Goal: Task Accomplishment & Management: Complete application form

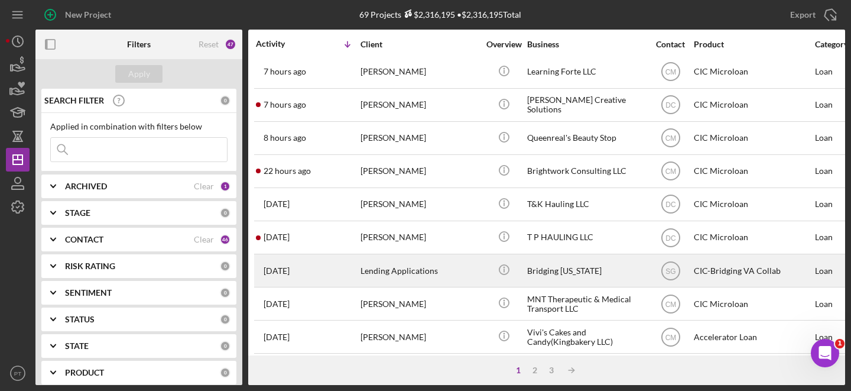
scroll to position [5, 0]
click at [452, 269] on div "Lending Applications" at bounding box center [420, 269] width 118 height 31
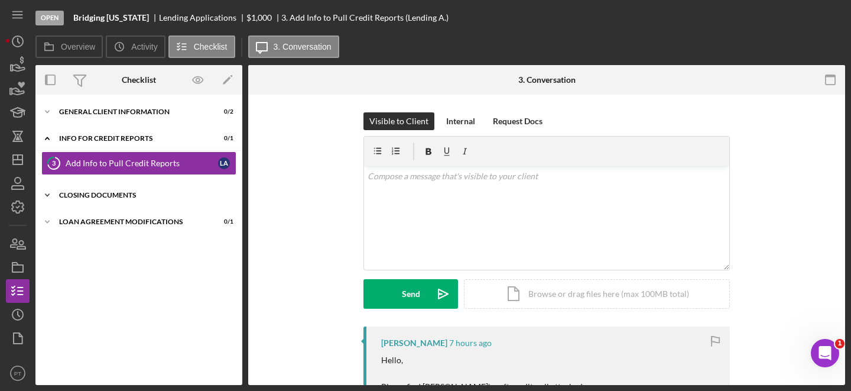
click at [150, 176] on div "3 Add Info to Pull Credit Reports L A" at bounding box center [138, 166] width 207 height 30
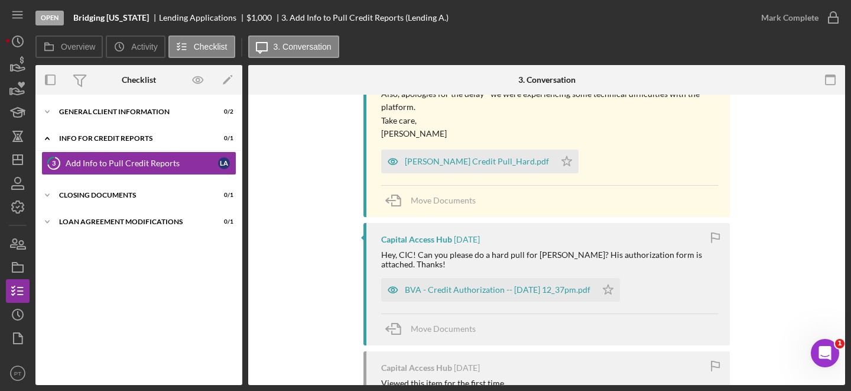
scroll to position [11085, 0]
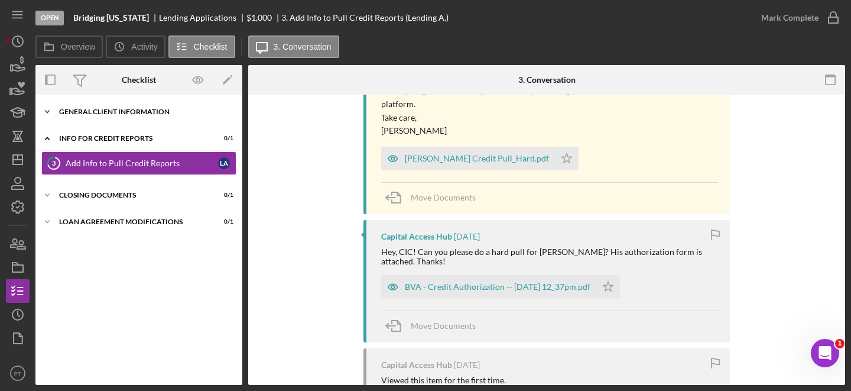
click at [48, 113] on icon "Icon/Expander" at bounding box center [47, 112] width 24 height 24
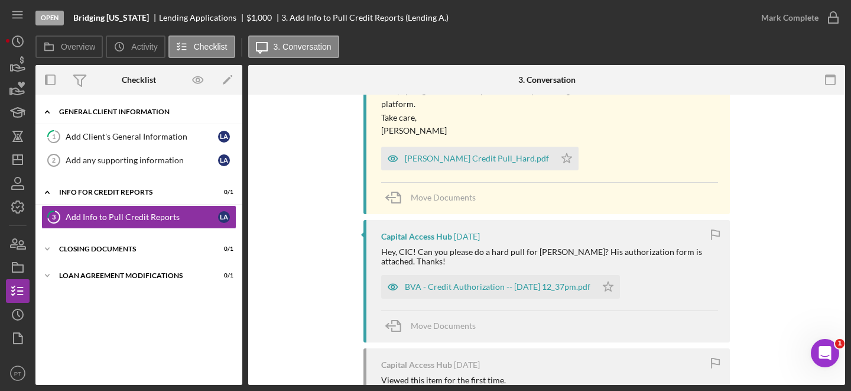
click at [48, 111] on icon "Icon/Expander" at bounding box center [47, 112] width 24 height 24
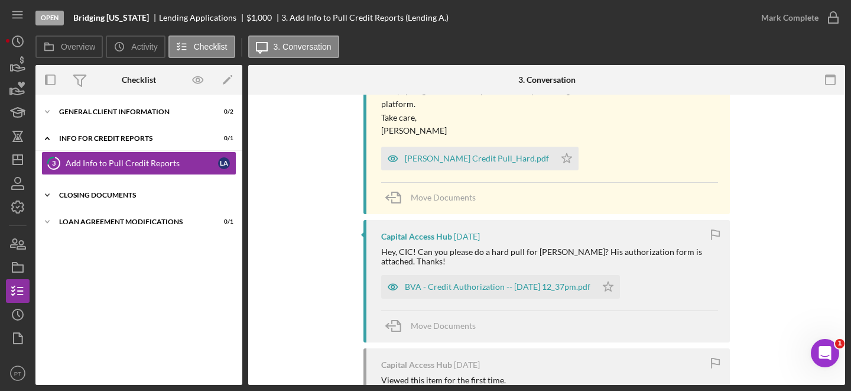
click at [52, 196] on icon "Icon/Expander" at bounding box center [47, 195] width 24 height 24
click at [52, 195] on icon "Icon/Expander" at bounding box center [47, 195] width 24 height 24
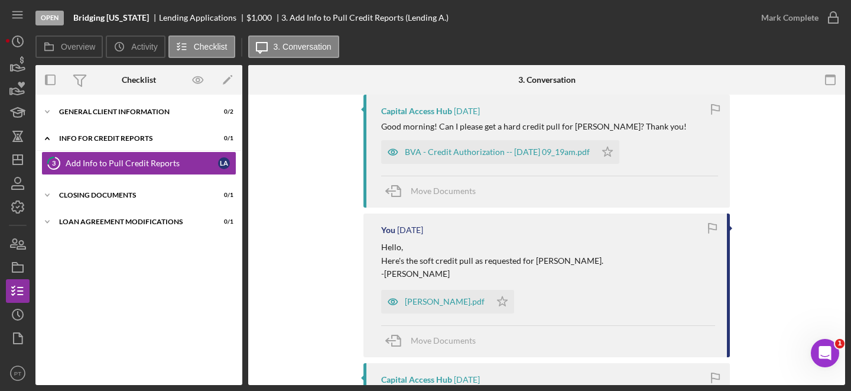
scroll to position [10024, 0]
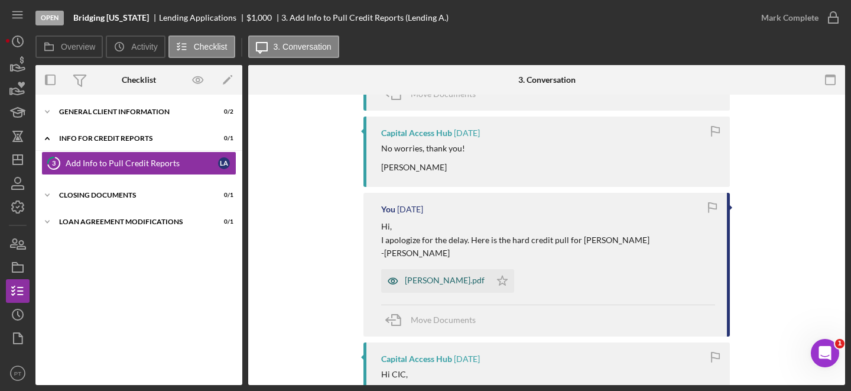
click at [439, 269] on div "Wayne Howard Myers_hard_credit_pull.pdf" at bounding box center [435, 281] width 109 height 24
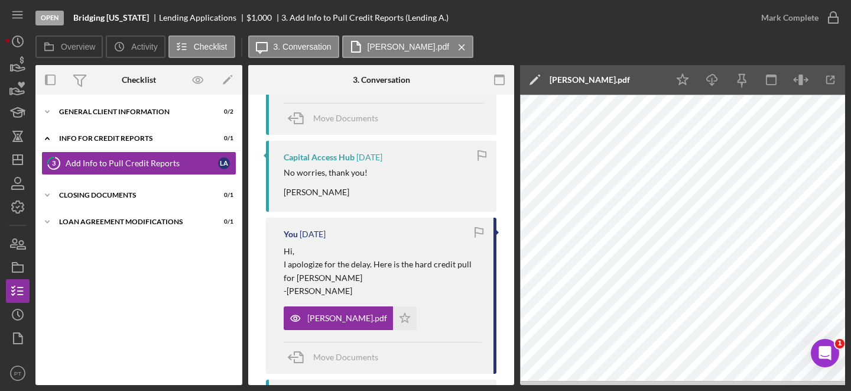
scroll to position [10411, 0]
click at [472, 42] on icon "Icon/Menu Close" at bounding box center [462, 48] width 21 height 30
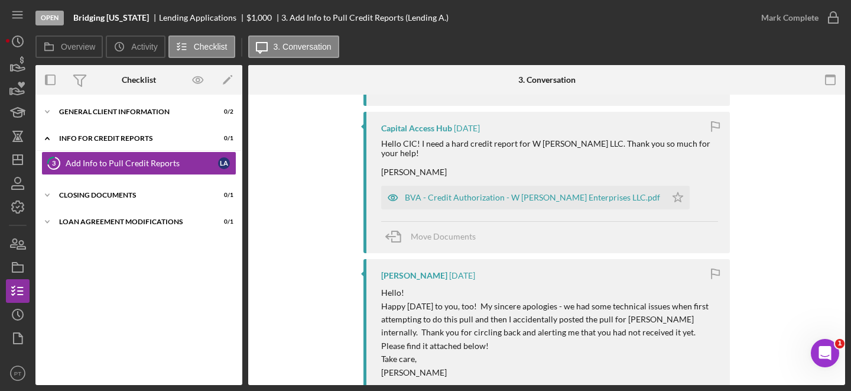
scroll to position [10045, 0]
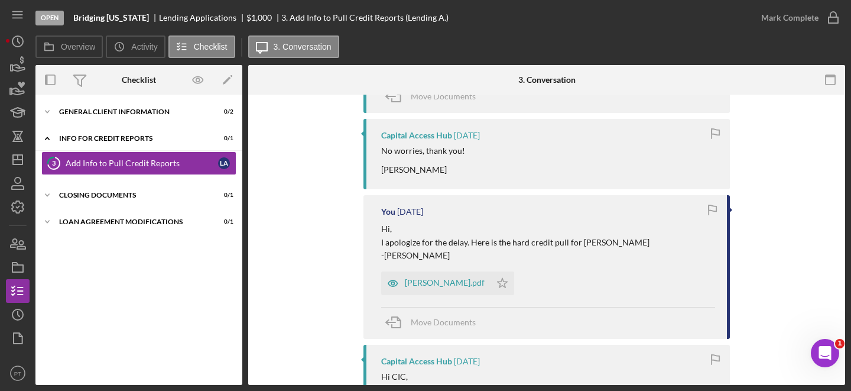
click at [578, 236] on p "I apologize for the delay. Here is the hard credit pull for Wayne Howard Myers" at bounding box center [515, 242] width 268 height 13
drag, startPoint x: 578, startPoint y: 205, endPoint x: 662, endPoint y: 203, distance: 84.0
click at [662, 222] on div "Hi, I apologize for the delay. Here is the hard credit pull for Wayne Howard My…" at bounding box center [548, 242] width 334 height 40
copy p "Wayne Howard Myers"
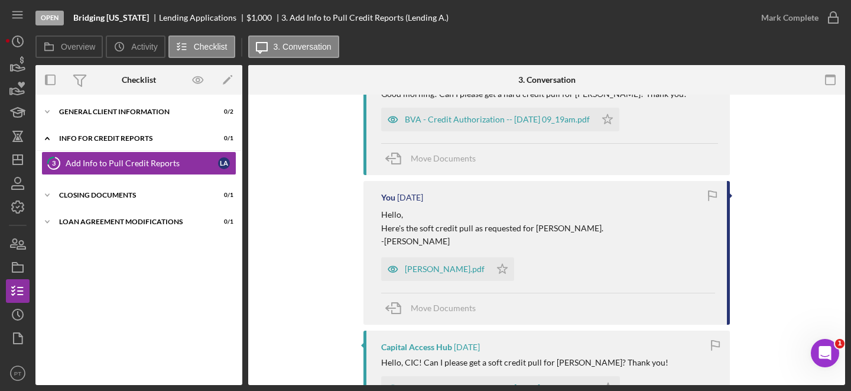
scroll to position [8500, 0]
click at [432, 263] on div "Donnell Simons_Soft_pulled_CR.pdf" at bounding box center [445, 267] width 80 height 9
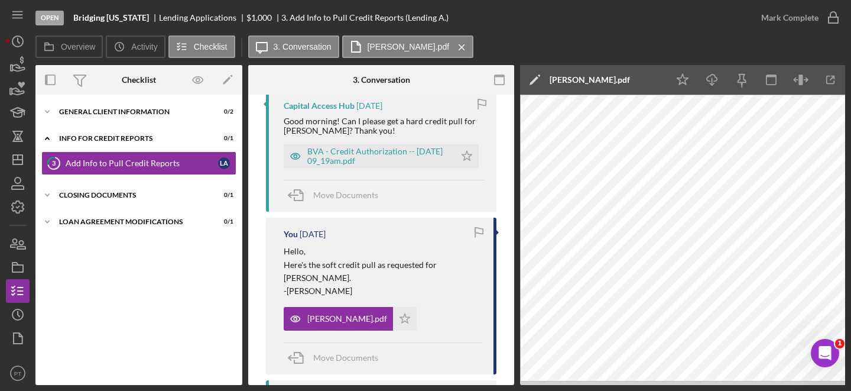
scroll to position [8800, 0]
click at [472, 48] on icon "Icon/Menu Close" at bounding box center [462, 48] width 21 height 30
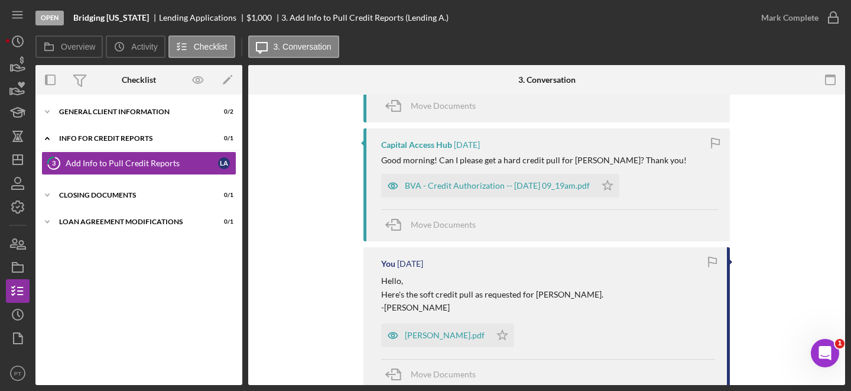
scroll to position [8432, 0]
click at [426, 324] on div "Donnell Simons_Soft_pulled_CR.pdf" at bounding box center [435, 336] width 109 height 24
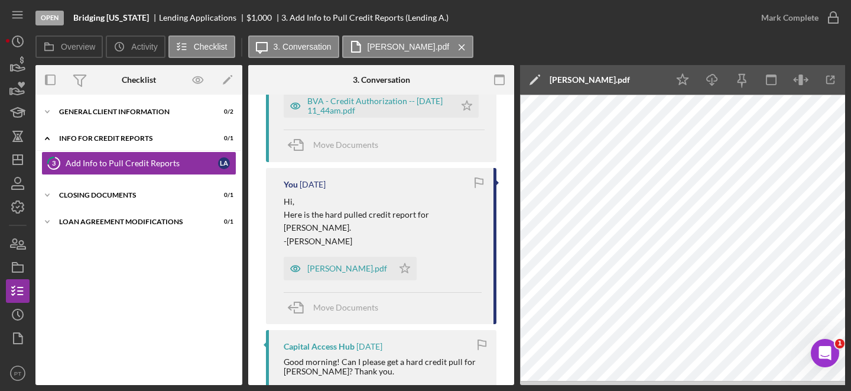
scroll to position [812, 0]
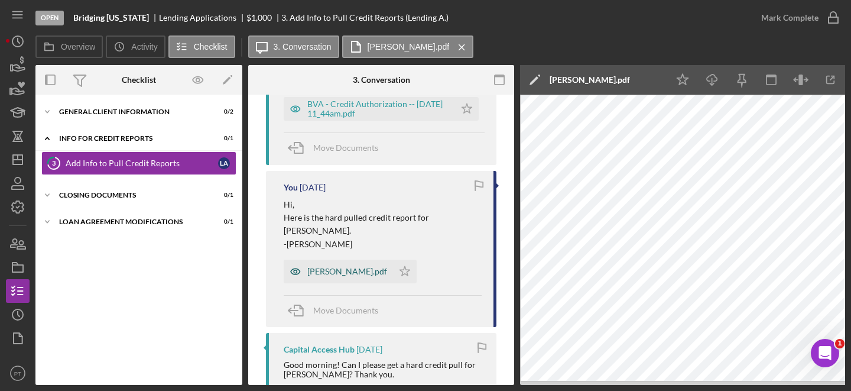
click at [346, 262] on div "Claudia Robles_HP_credit_report.pdf" at bounding box center [338, 272] width 109 height 24
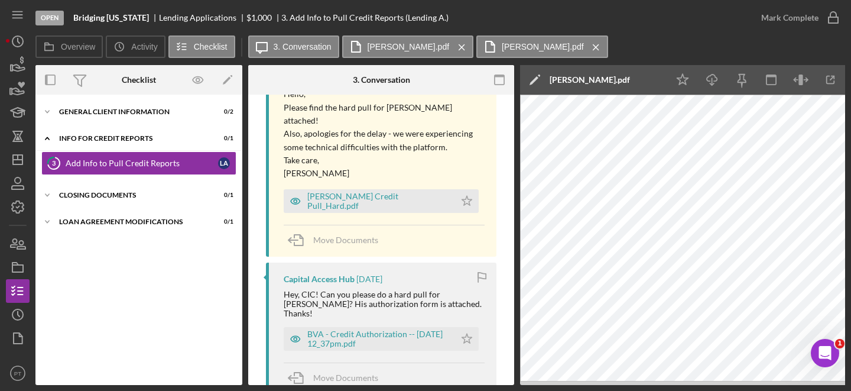
scroll to position [11514, 0]
click at [607, 45] on icon "Icon/Menu Close" at bounding box center [596, 48] width 21 height 30
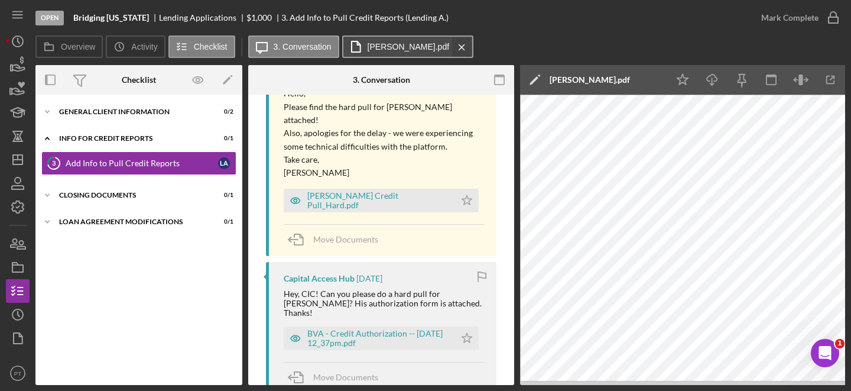
click at [472, 48] on icon "Icon/Menu Close" at bounding box center [462, 48] width 21 height 30
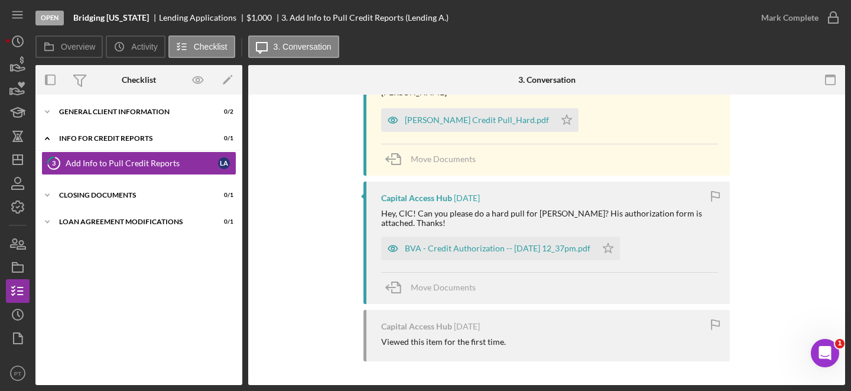
scroll to position [11085, 0]
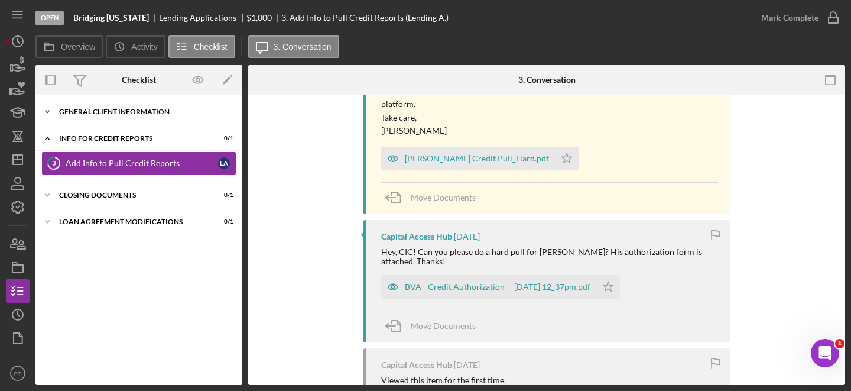
click at [103, 103] on div "Icon/Expander General Client Information 0 / 2" at bounding box center [138, 112] width 207 height 24
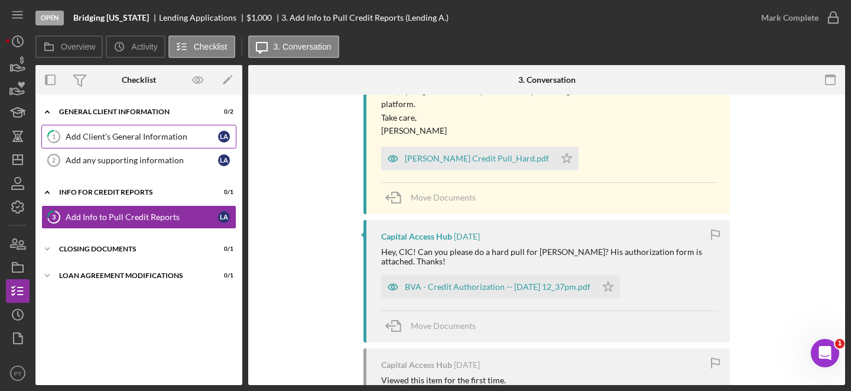
click at [101, 135] on div "Add Client's General Information" at bounding box center [142, 136] width 153 height 9
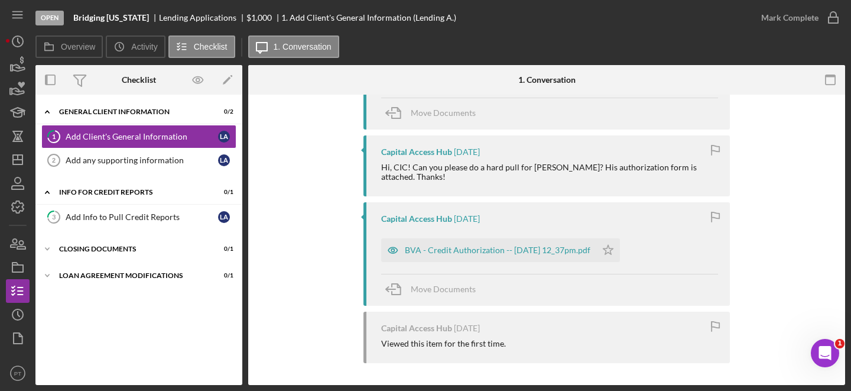
scroll to position [842, 0]
click at [170, 165] on link "Add any supporting information 2 Add any supporting information L A" at bounding box center [138, 160] width 195 height 24
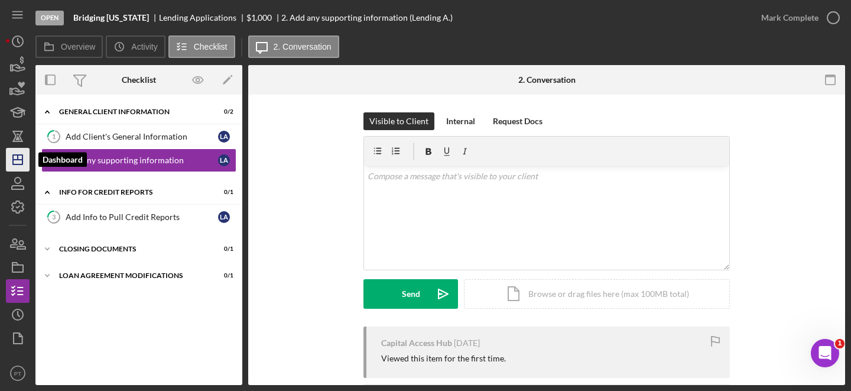
click at [18, 157] on line "button" at bounding box center [18, 157] width 0 height 5
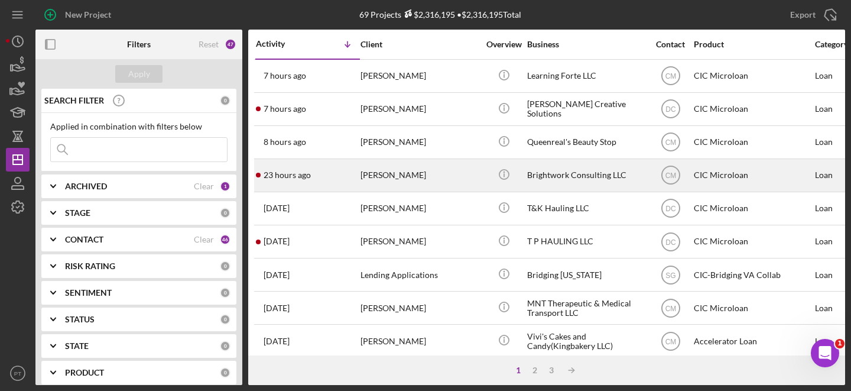
click at [413, 182] on div "[PERSON_NAME]" at bounding box center [420, 175] width 118 height 31
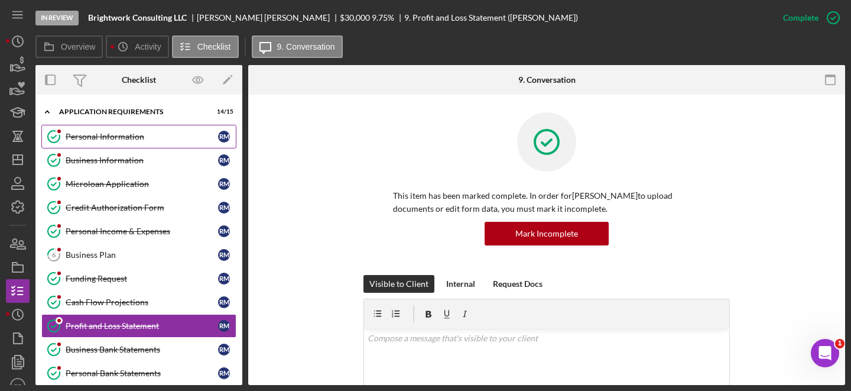
click at [101, 141] on div "Personal Information" at bounding box center [142, 136] width 153 height 9
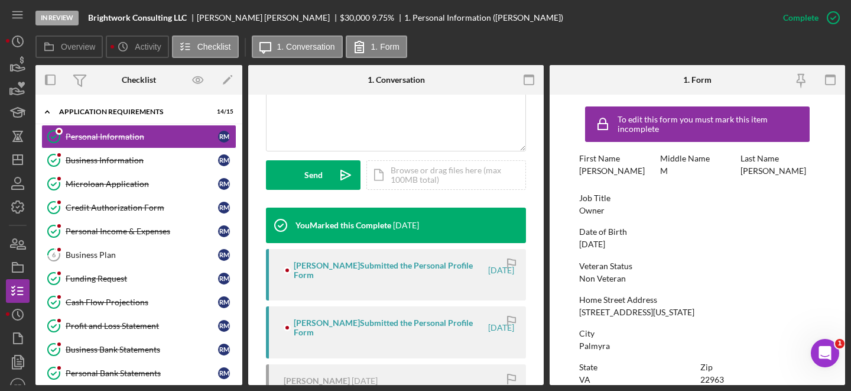
scroll to position [384, 0]
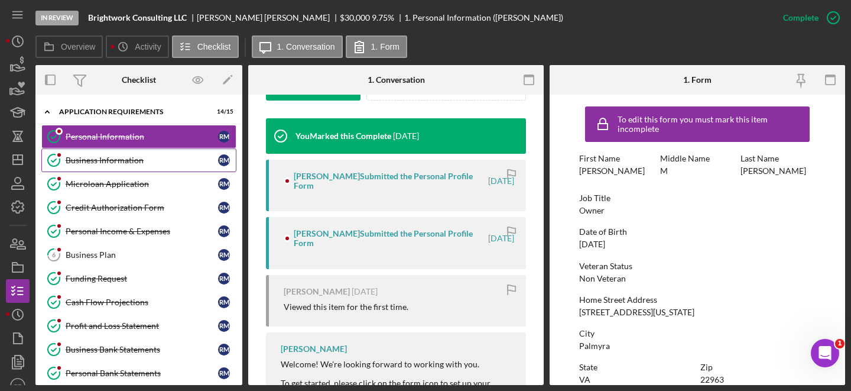
click at [119, 169] on link "Business Information Business Information R M" at bounding box center [138, 160] width 195 height 24
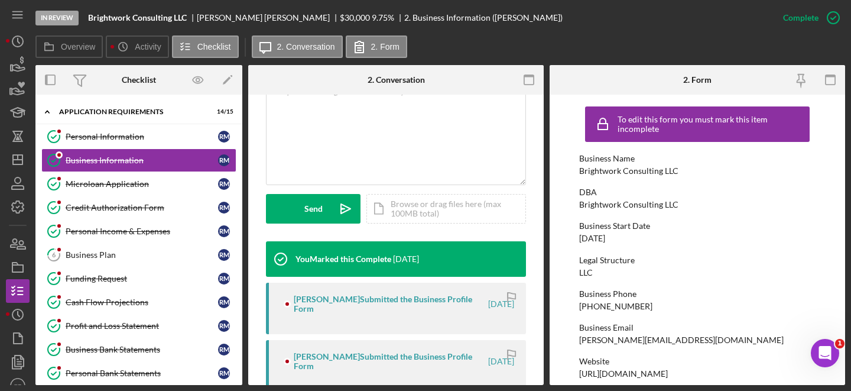
scroll to position [322, 0]
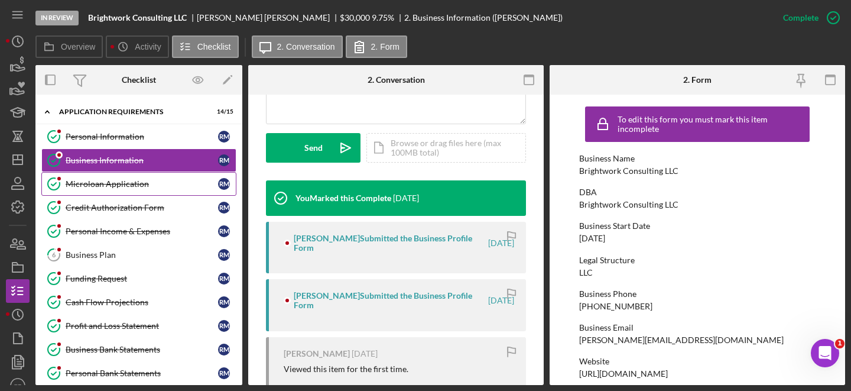
click at [161, 193] on link "Microloan Application Microloan Application R M" at bounding box center [138, 184] width 195 height 24
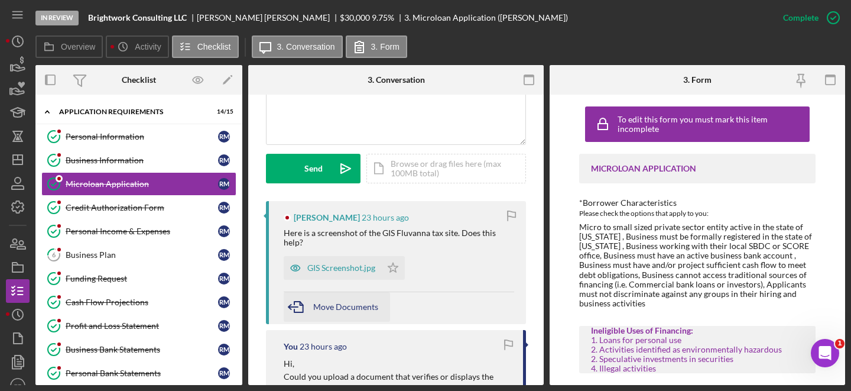
scroll to position [302, 0]
click at [335, 268] on div "GIS Screenshot.jpg" at bounding box center [341, 266] width 68 height 9
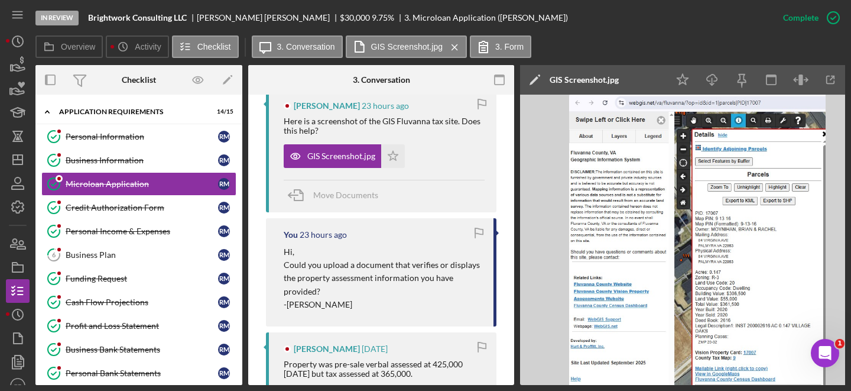
scroll to position [416, 0]
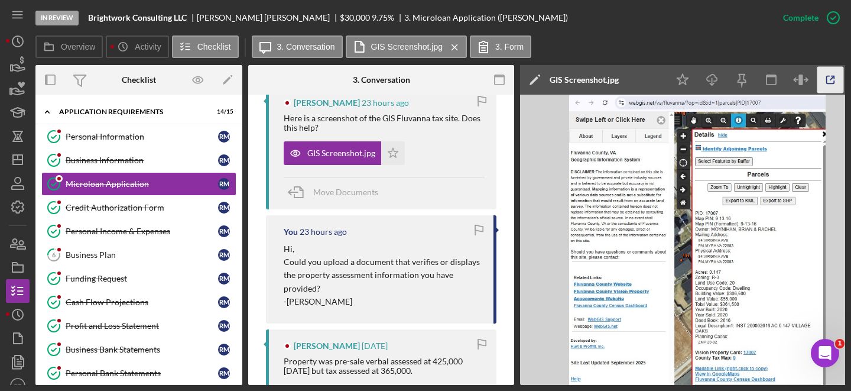
click at [826, 82] on icon "button" at bounding box center [831, 80] width 27 height 27
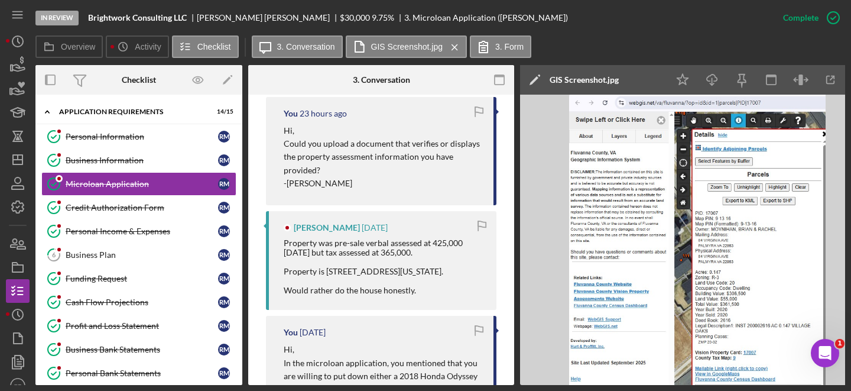
scroll to position [534, 0]
click at [334, 274] on div "Property was pre-sale verbal assessed at 425,000 two years ago but tax assessed…" at bounding box center [384, 266] width 201 height 57
drag, startPoint x: 325, startPoint y: 268, endPoint x: 456, endPoint y: 269, distance: 130.7
click at [456, 269] on div "Property was pre-sale verbal assessed at 425,000 two years ago but tax assessed…" at bounding box center [384, 266] width 201 height 57
copy div "84 Virginia Ave Palmyra VA 22963."
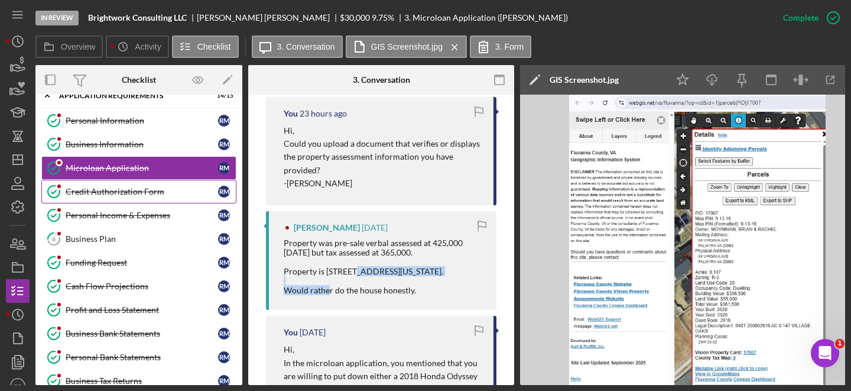
click at [108, 197] on link "Credit Authorization Form Credit Authorization Form R M" at bounding box center [138, 192] width 195 height 24
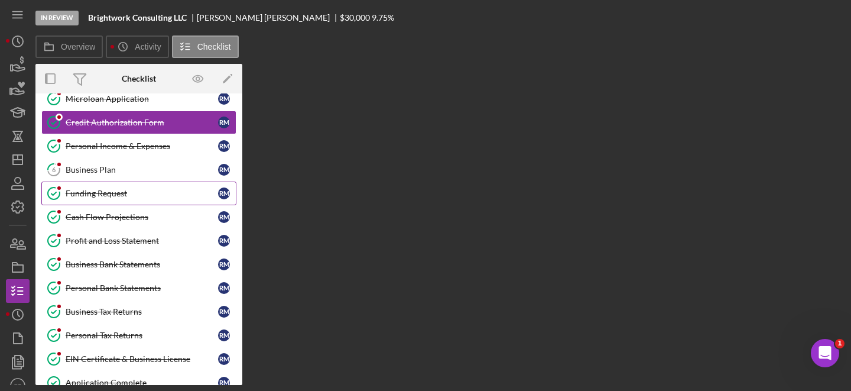
scroll to position [89, 0]
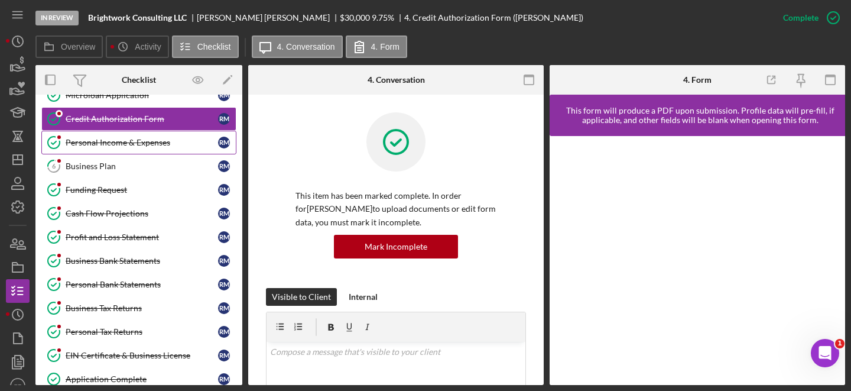
click at [132, 138] on div "Personal Income & Expenses" at bounding box center [142, 142] width 153 height 9
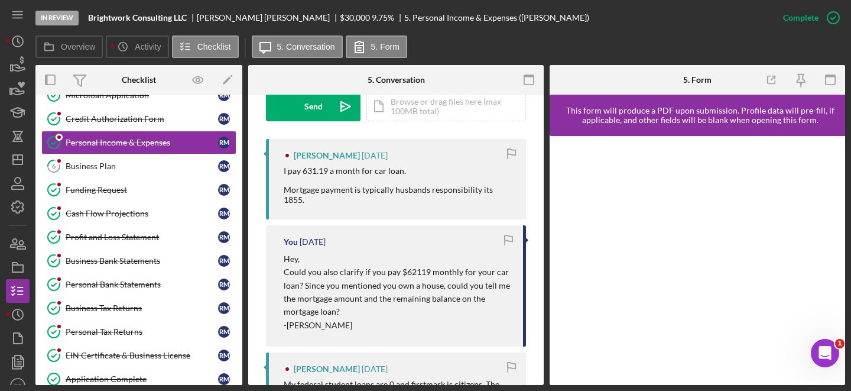
scroll to position [383, 0]
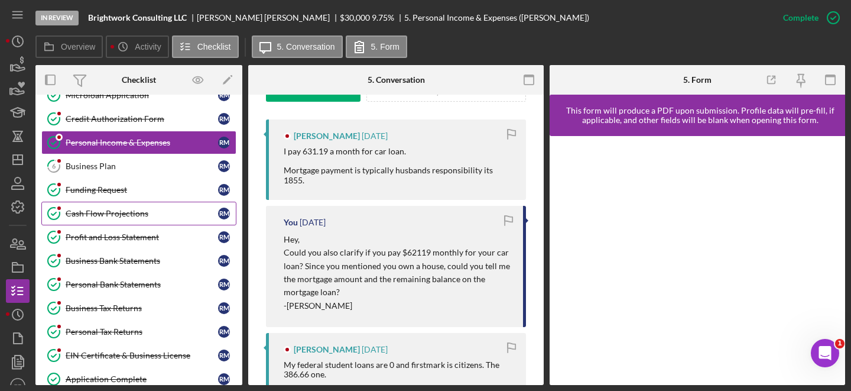
click at [108, 217] on div "Cash Flow Projections" at bounding box center [142, 213] width 153 height 9
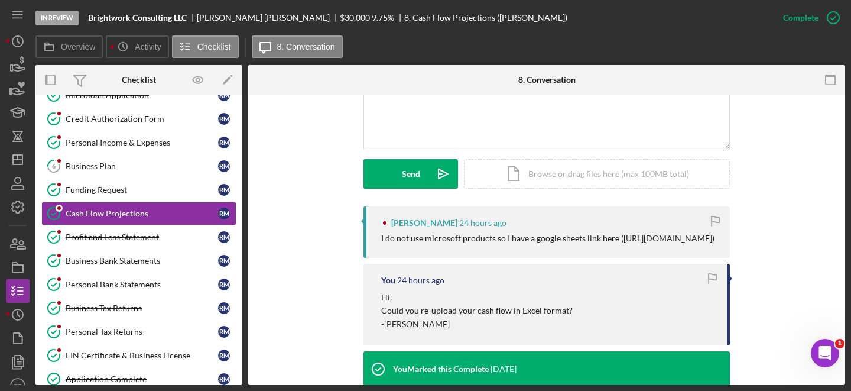
scroll to position [287, 0]
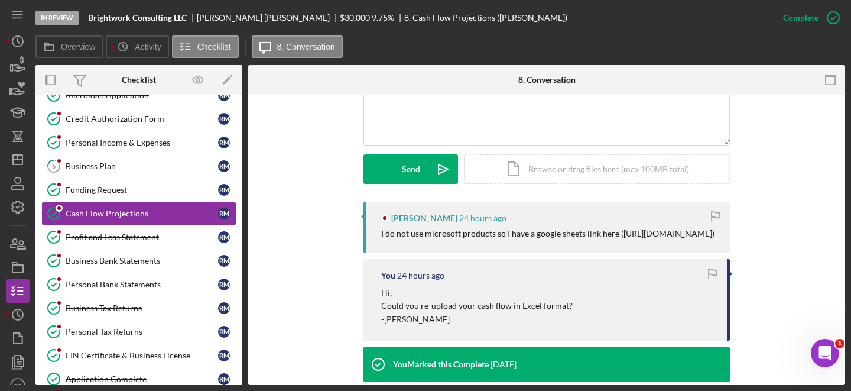
click at [399, 238] on div "I do not use microsoft products so I have a google sheets link here (https://do…" at bounding box center [547, 233] width 333 height 9
drag, startPoint x: 383, startPoint y: 242, endPoint x: 471, endPoint y: 252, distance: 88.7
click at [471, 238] on div "I do not use microsoft products so I have a google sheets link here (https://do…" at bounding box center [547, 233] width 333 height 9
copy div "https://docs.google.com/spreadsheets/d/1iTNAf0zd1zNaA0-dp66k0c8i0W4kWqbVD9L-YFl…"
click at [122, 144] on div "Personal Income & Expenses" at bounding box center [142, 142] width 153 height 9
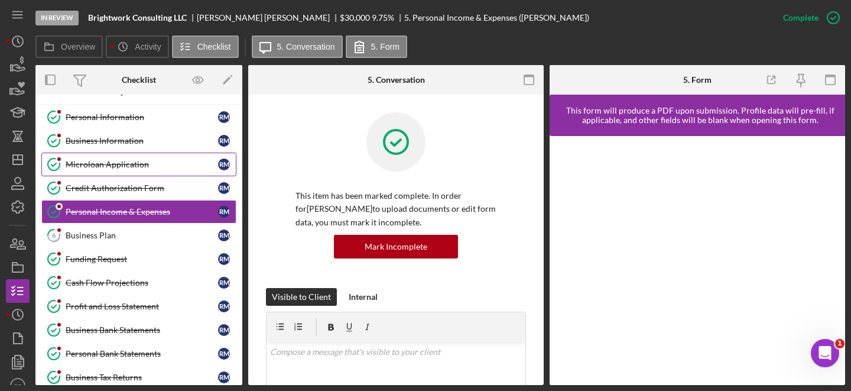
scroll to position [19, 0]
click at [141, 150] on link "Business Information Business Information R M" at bounding box center [138, 141] width 195 height 24
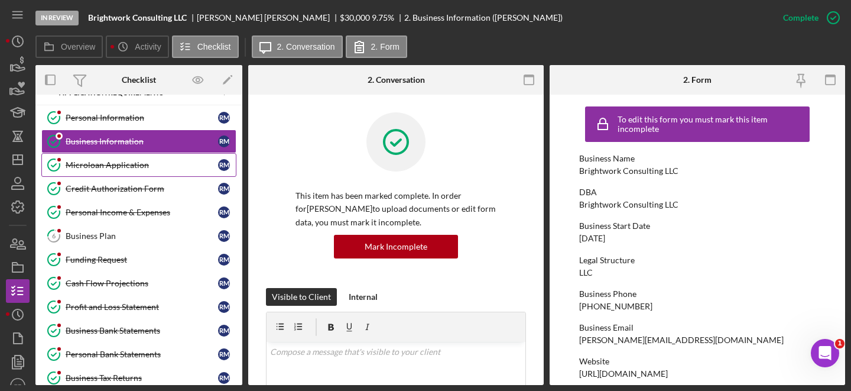
click at [122, 166] on div "Microloan Application" at bounding box center [142, 164] width 153 height 9
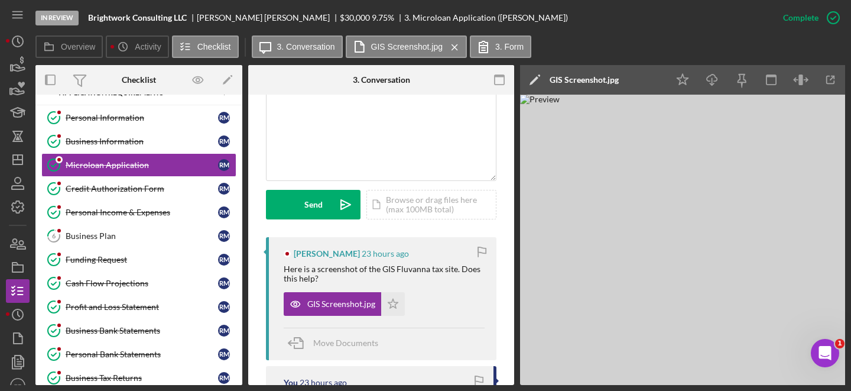
scroll to position [289, 0]
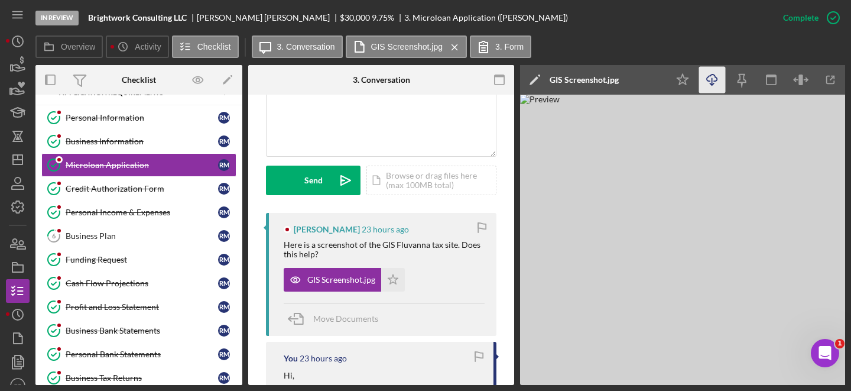
click at [717, 84] on icon "Icon/Download" at bounding box center [712, 80] width 27 height 27
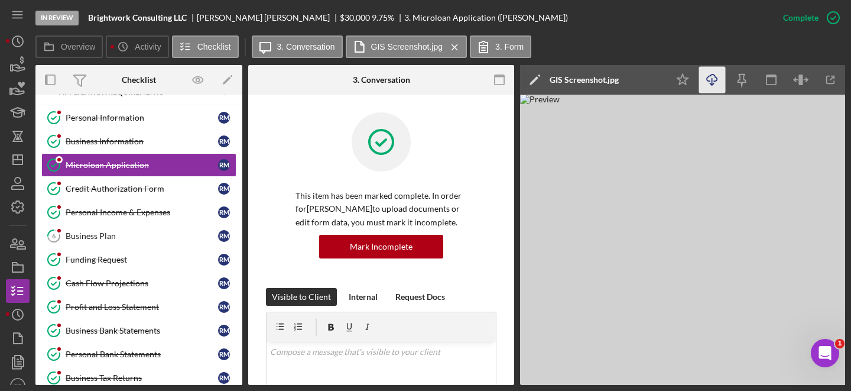
scroll to position [197, 0]
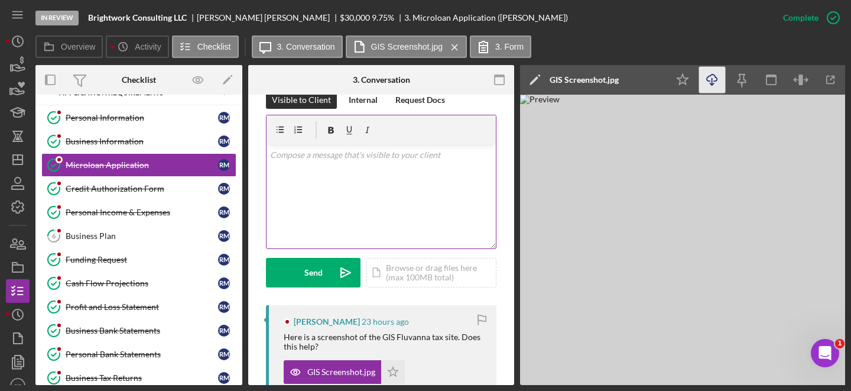
click at [349, 164] on div "v Color teal Color pink Remove color Add row above Add row below Add column bef…" at bounding box center [381, 196] width 229 height 103
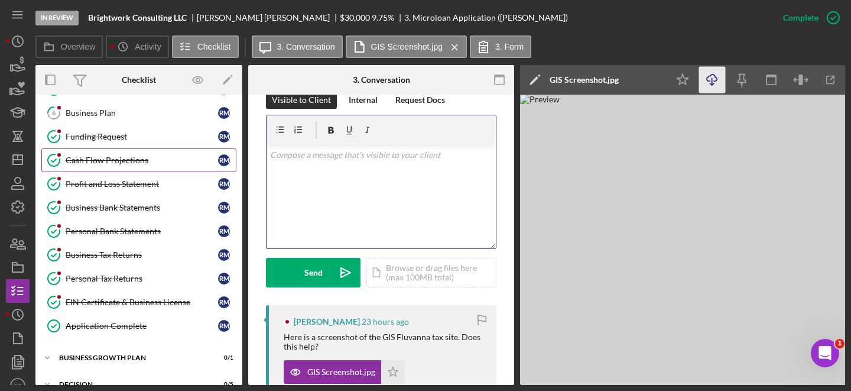
scroll to position [142, 0]
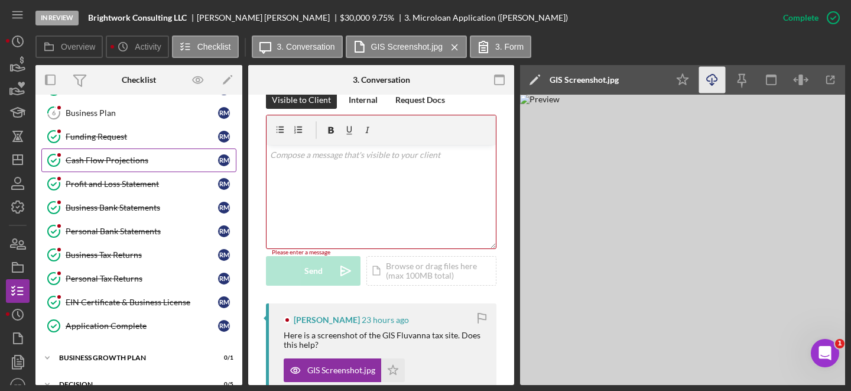
click at [134, 160] on div "Cash Flow Projections" at bounding box center [142, 160] width 153 height 9
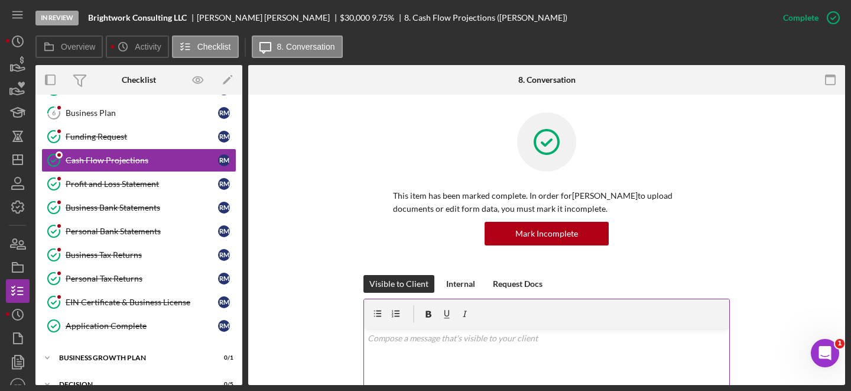
click at [424, 361] on div "v Color teal Color pink Remove color Add row above Add row below Add column bef…" at bounding box center [546, 380] width 365 height 103
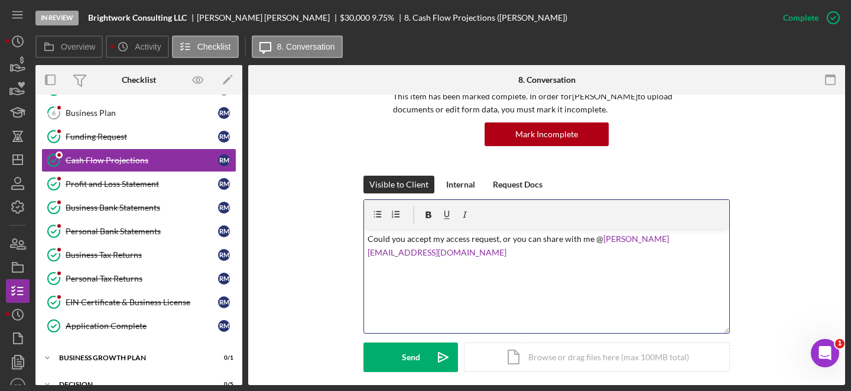
scroll to position [99, 0]
click at [559, 240] on p "Could you accept my access request, or you can share with me @ Punam@cicville.o…" at bounding box center [547, 245] width 359 height 27
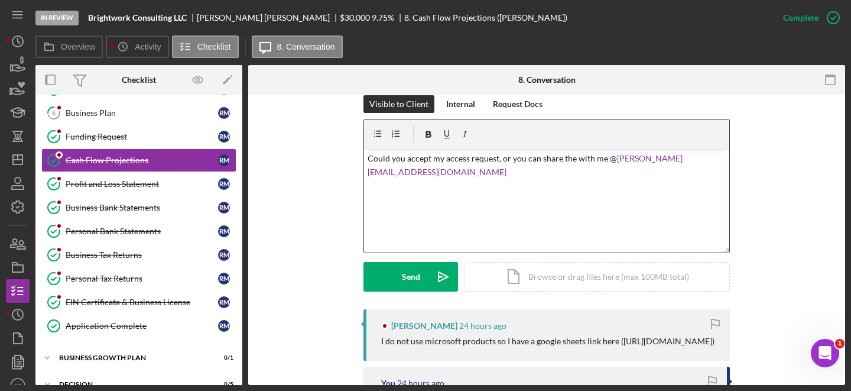
scroll to position [136, 0]
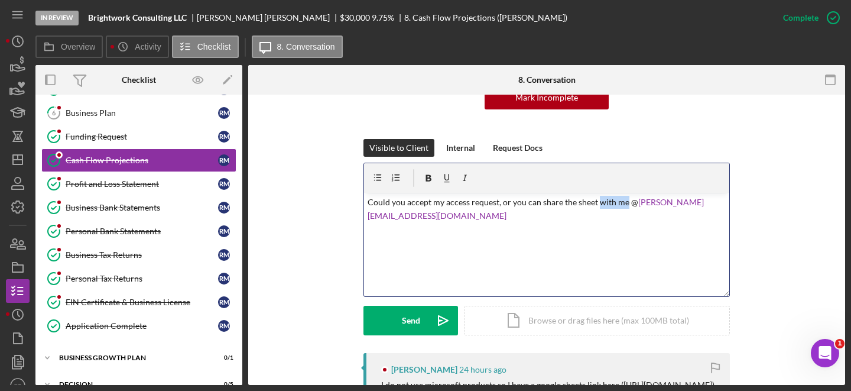
drag, startPoint x: 623, startPoint y: 202, endPoint x: 594, endPoint y: 202, distance: 29.0
click at [594, 202] on p "Could you accept my access request, or you can share the sheet with me @ Punam@…" at bounding box center [547, 209] width 359 height 27
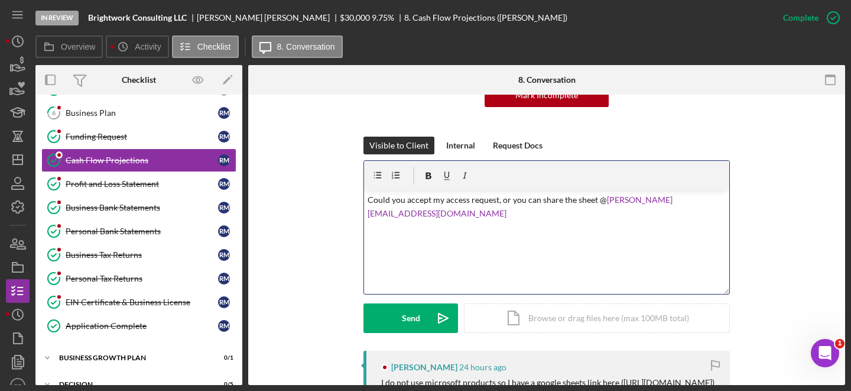
scroll to position [138, 0]
click at [696, 204] on p "Could you accept my access request, or you can share the sheet @ Punam@cicville…" at bounding box center [547, 206] width 359 height 27
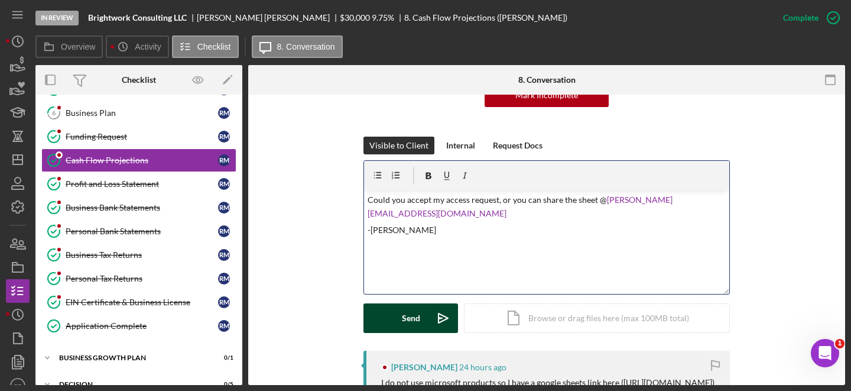
click at [394, 318] on button "Send Icon/icon-invite-send" at bounding box center [411, 318] width 95 height 30
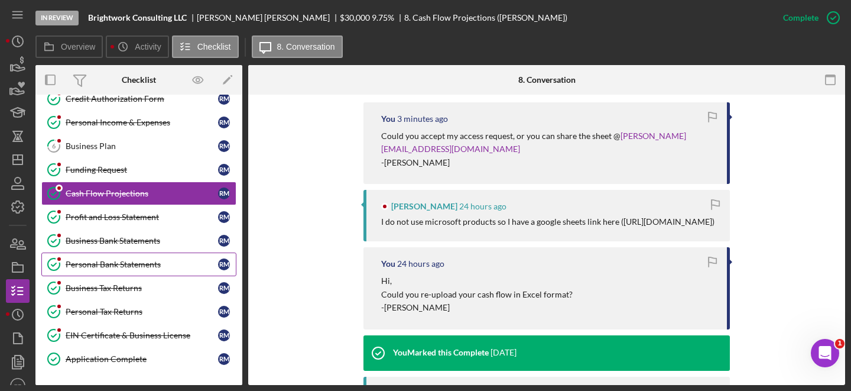
scroll to position [109, 0]
click at [115, 245] on link "Business Bank Statements Business Bank Statements R M" at bounding box center [138, 241] width 195 height 24
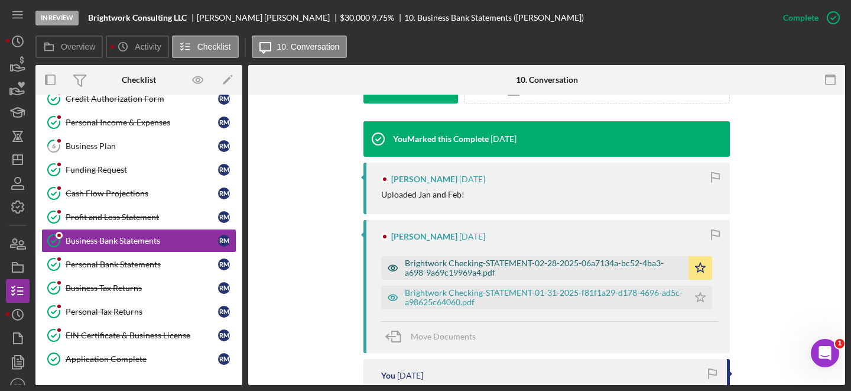
scroll to position [368, 0]
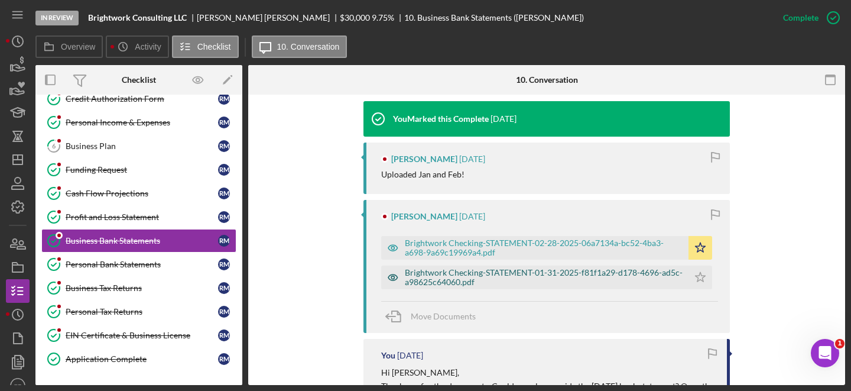
click at [515, 286] on div "Brightwork Checking-STATEMENT-01-31-2025-f81f1a29-d178-4696-ad5c-a98625c64060.p…" at bounding box center [544, 277] width 278 height 19
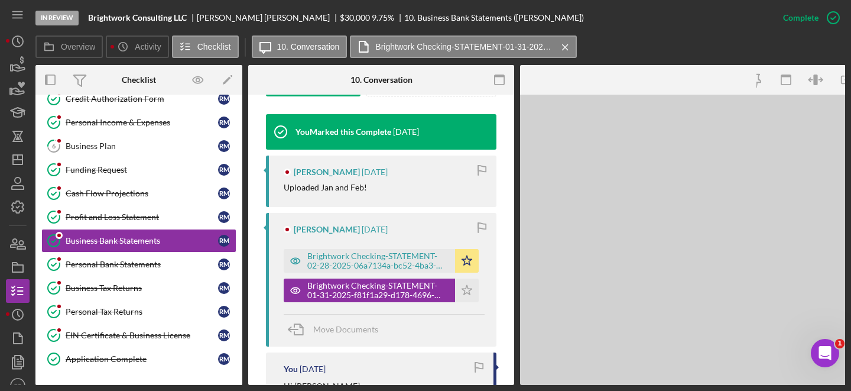
scroll to position [401, 0]
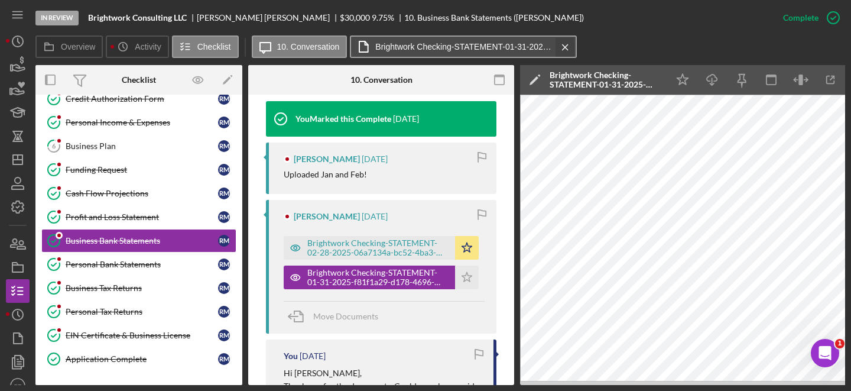
click at [561, 49] on icon "Icon/Menu Close" at bounding box center [565, 48] width 21 height 30
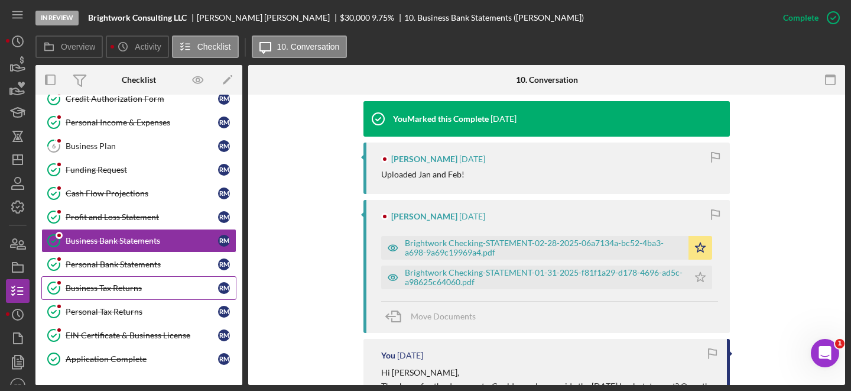
click at [120, 284] on div "Business Tax Returns" at bounding box center [142, 287] width 153 height 9
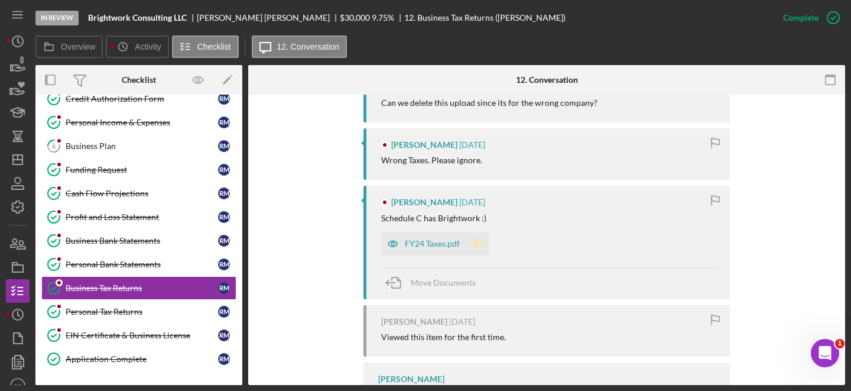
scroll to position [604, 0]
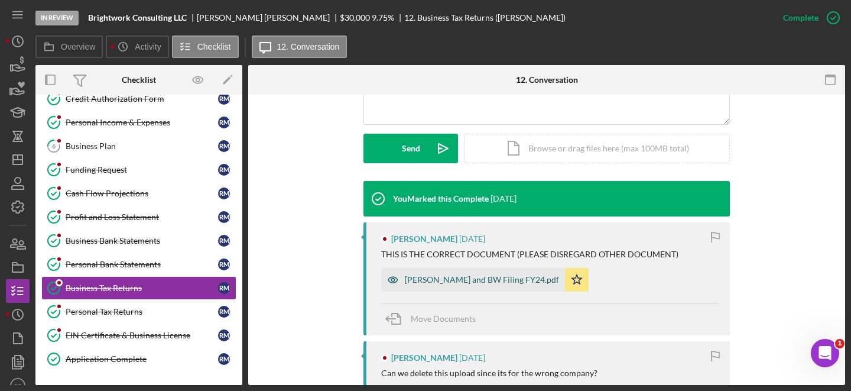
click at [426, 275] on div "[PERSON_NAME] and BW Filing FY24.pdf" at bounding box center [482, 279] width 154 height 9
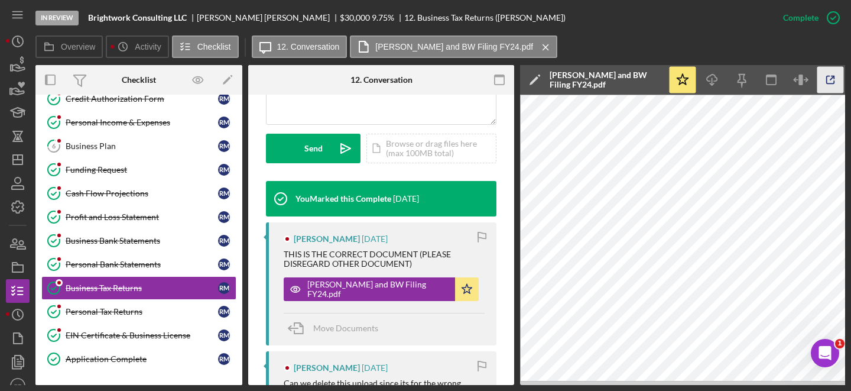
click at [824, 86] on icon "button" at bounding box center [831, 80] width 27 height 27
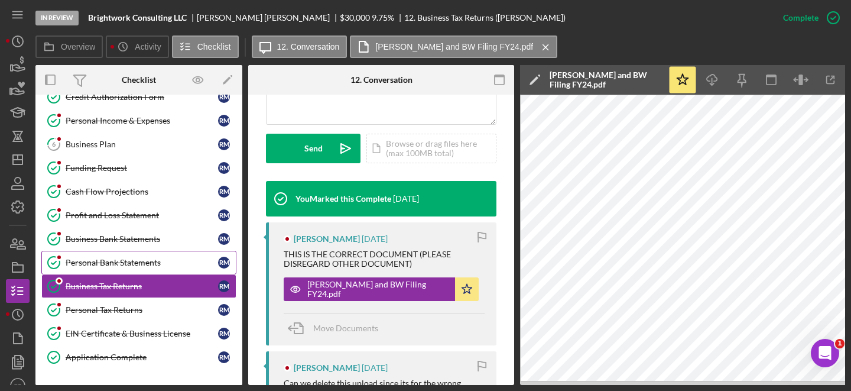
scroll to position [112, 0]
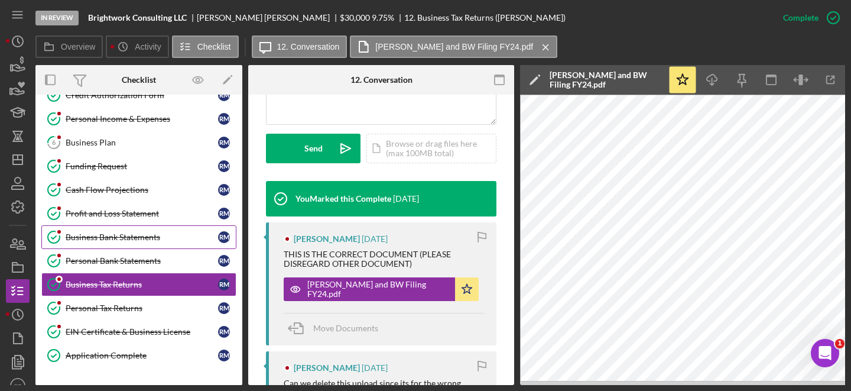
click at [159, 237] on div "Business Bank Statements" at bounding box center [142, 236] width 153 height 9
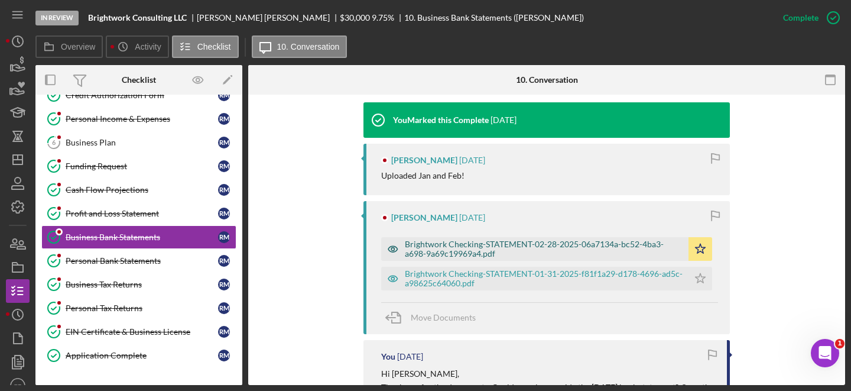
click at [454, 249] on div "Brightwork Checking-STATEMENT-02-28-2025-06a7134a-bc52-4ba3-a698-9a69c19969a4.p…" at bounding box center [544, 248] width 278 height 19
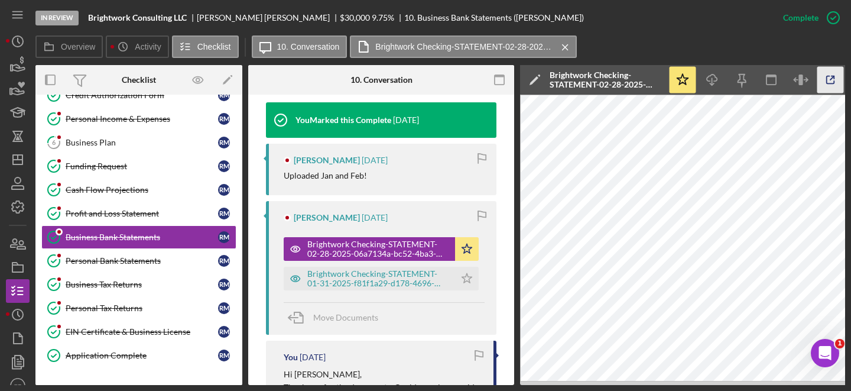
click at [831, 82] on icon "button" at bounding box center [831, 80] width 27 height 27
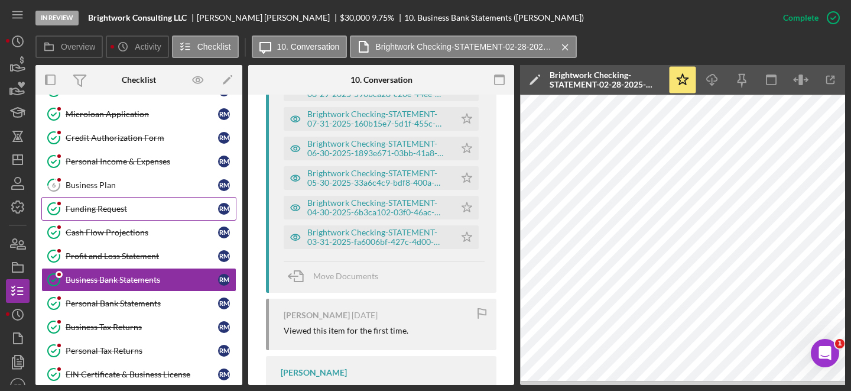
scroll to position [0, 0]
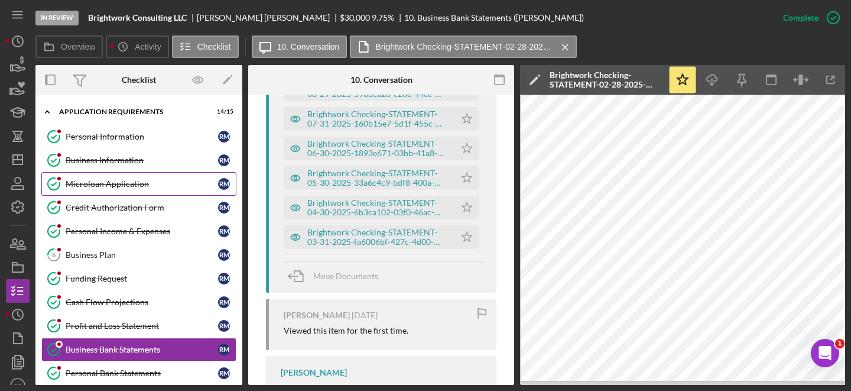
click at [122, 188] on div "Microloan Application" at bounding box center [142, 183] width 153 height 9
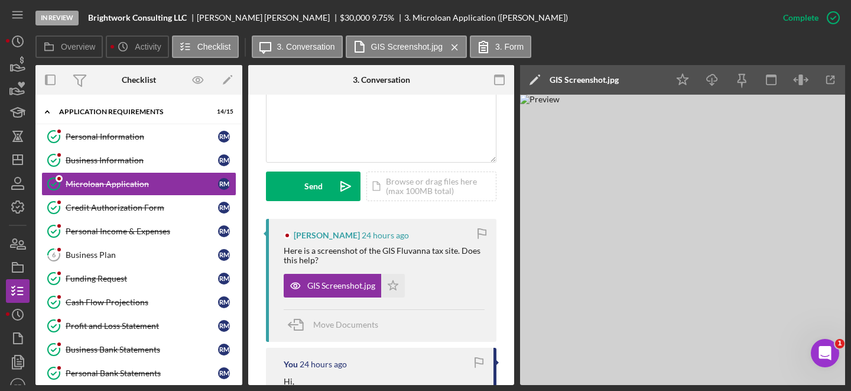
scroll to position [284, 0]
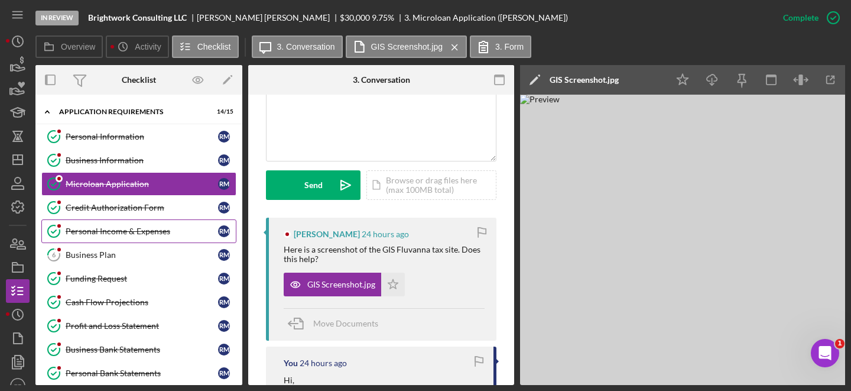
click at [143, 235] on div "Personal Income & Expenses" at bounding box center [142, 230] width 153 height 9
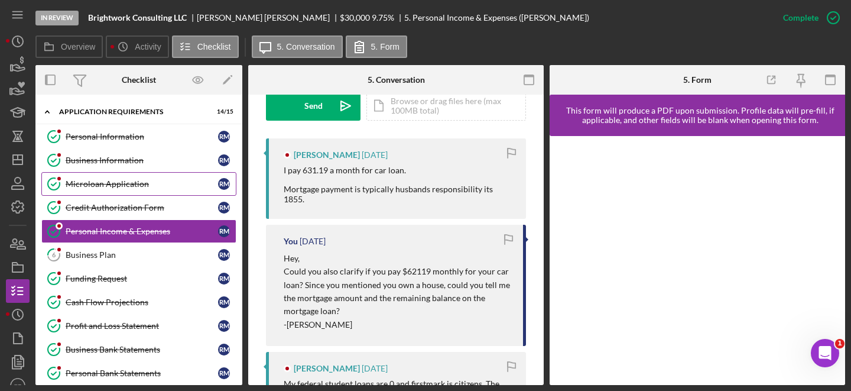
click at [133, 183] on div "Microloan Application" at bounding box center [142, 183] width 153 height 9
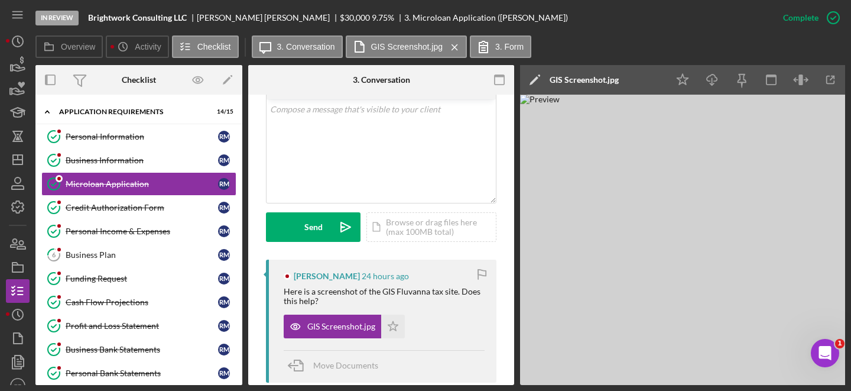
scroll to position [291, 0]
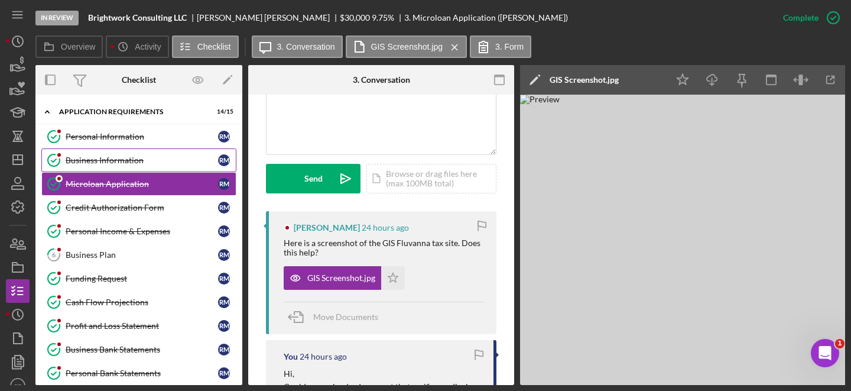
click at [129, 158] on div "Business Information" at bounding box center [142, 160] width 153 height 9
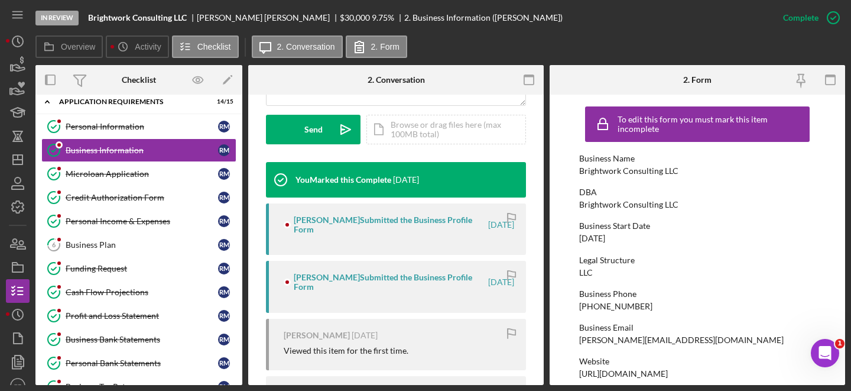
scroll to position [11, 0]
click at [169, 184] on link "Microloan Application Microloan Application R M" at bounding box center [138, 173] width 195 height 24
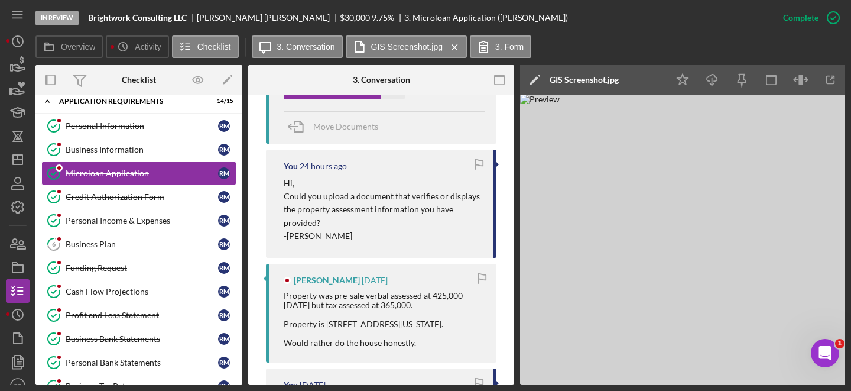
scroll to position [495, 0]
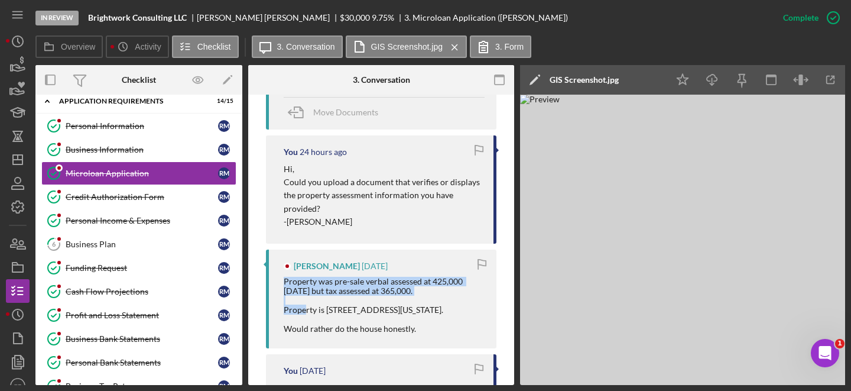
drag, startPoint x: 286, startPoint y: 279, endPoint x: 438, endPoint y: 293, distance: 152.6
click at [438, 293] on div "Property was pre-sale verbal assessed at 425,000 two years ago but tax assessed…" at bounding box center [384, 305] width 201 height 57
copy div "Property was pre-sale verbal assessed at 425,000 two years ago but tax assessed…"
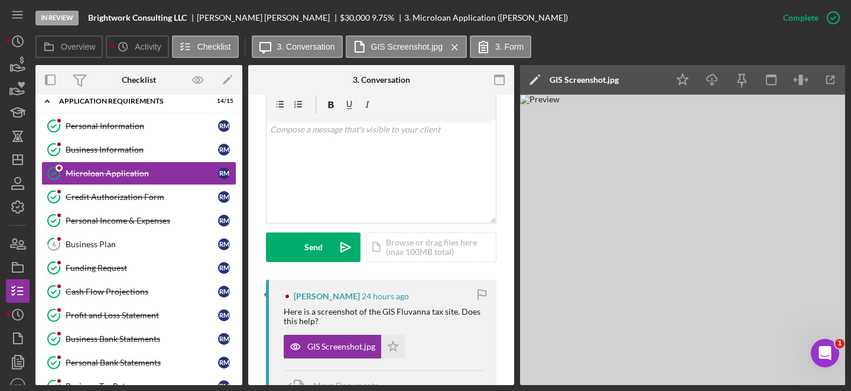
scroll to position [222, 0]
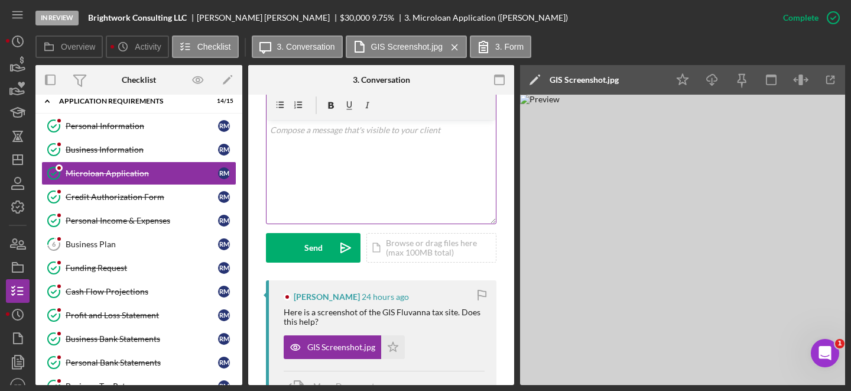
click at [368, 191] on div "v Color teal Color pink Remove color Add row above Add row below Add column bef…" at bounding box center [381, 171] width 229 height 103
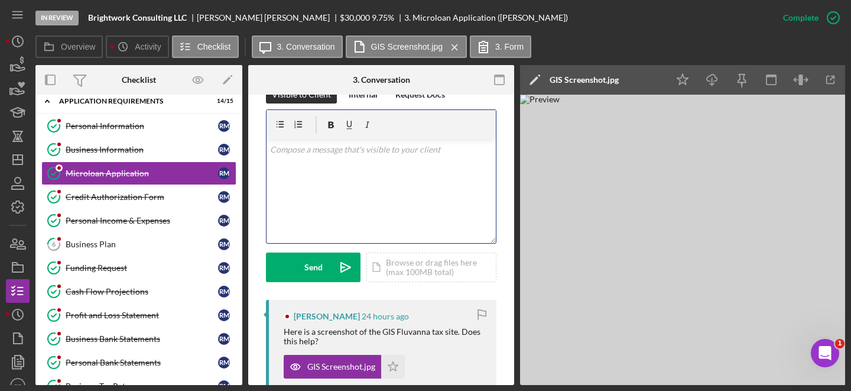
scroll to position [181, 0]
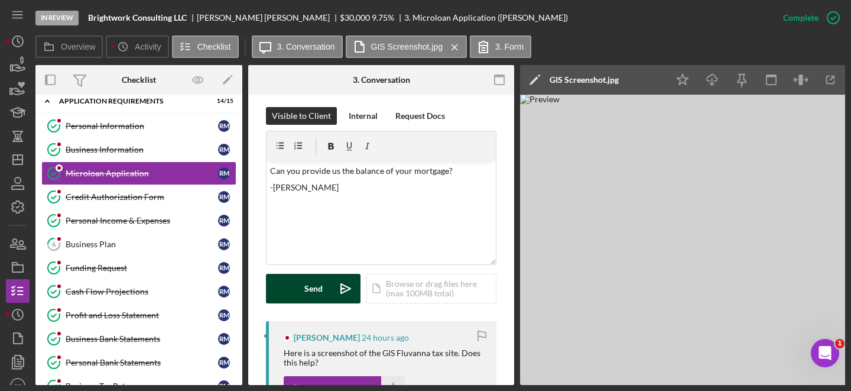
click at [335, 293] on icon "Icon/icon-invite-send" at bounding box center [346, 289] width 30 height 30
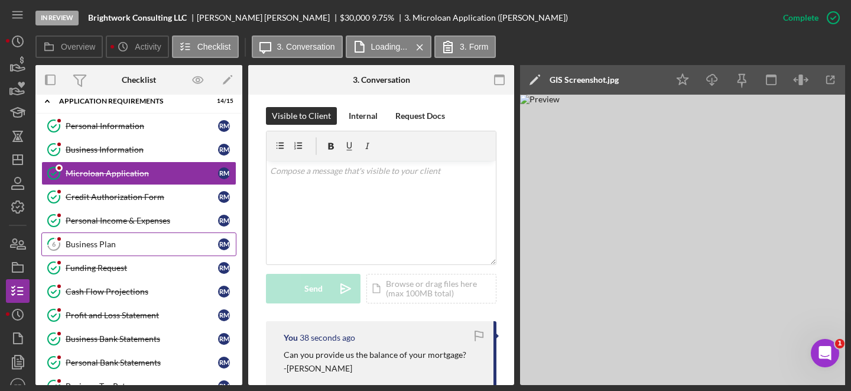
click at [103, 239] on link "6 Business Plan R M" at bounding box center [138, 244] width 195 height 24
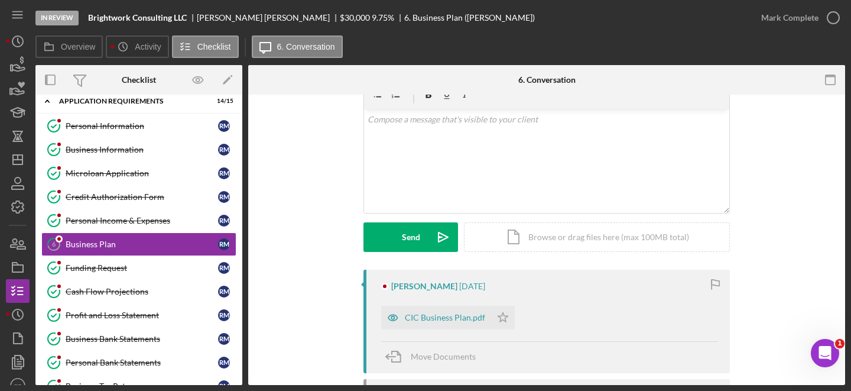
scroll to position [201, 0]
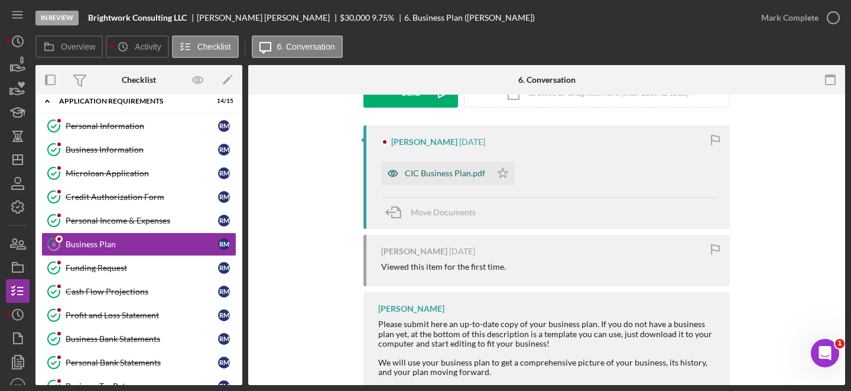
click at [444, 173] on div "CIC Business Plan.pdf" at bounding box center [445, 173] width 80 height 9
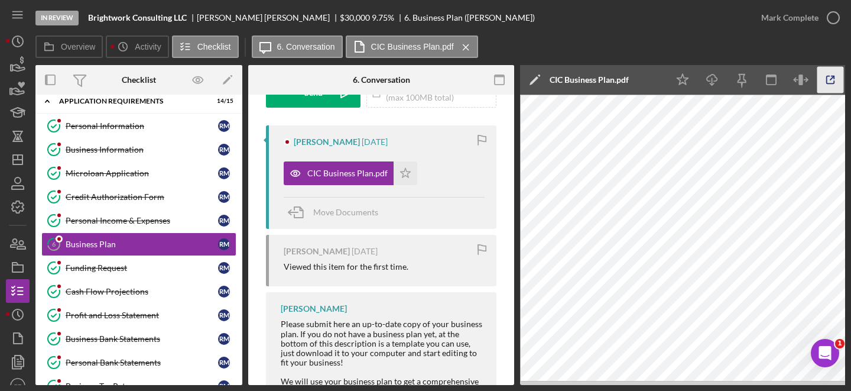
click at [834, 82] on icon "button" at bounding box center [831, 80] width 8 height 8
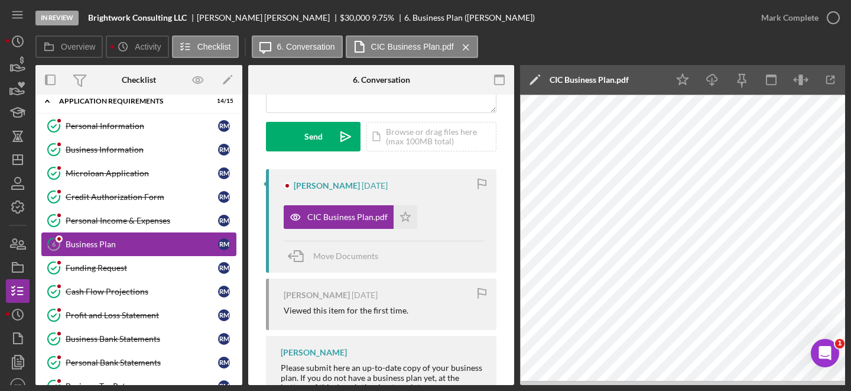
scroll to position [156, 0]
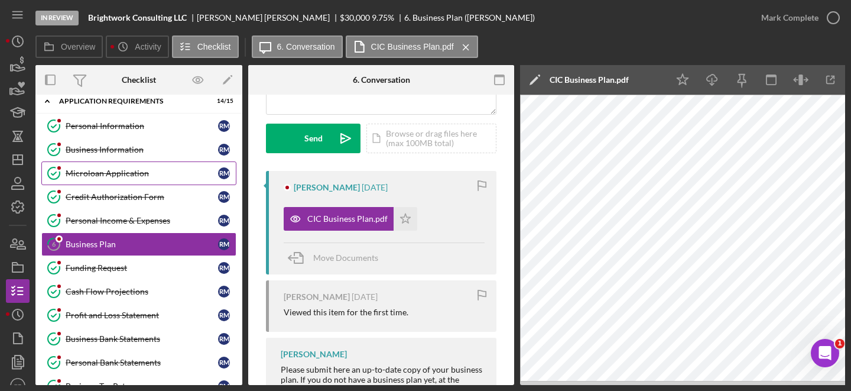
click at [103, 175] on div "Microloan Application" at bounding box center [142, 173] width 153 height 9
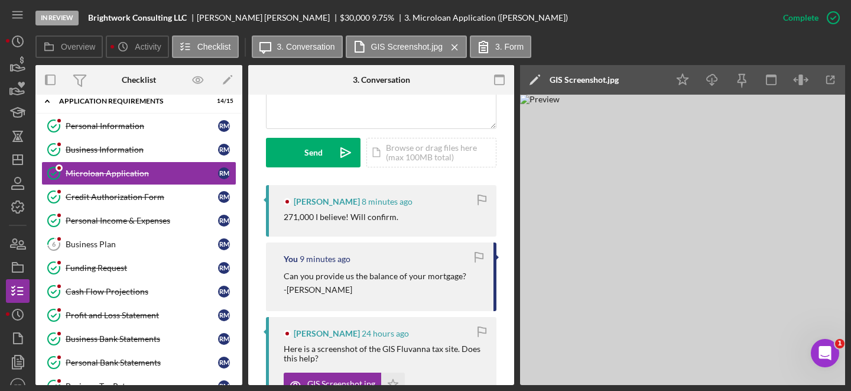
scroll to position [319, 0]
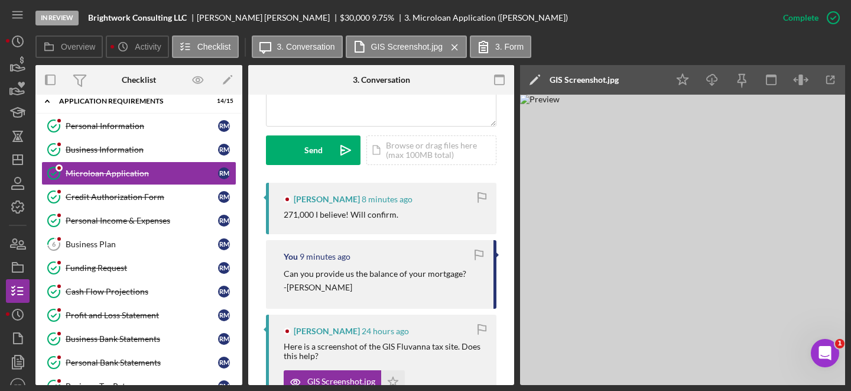
click at [291, 214] on div "271,000 I believe! Will confirm." at bounding box center [341, 214] width 115 height 9
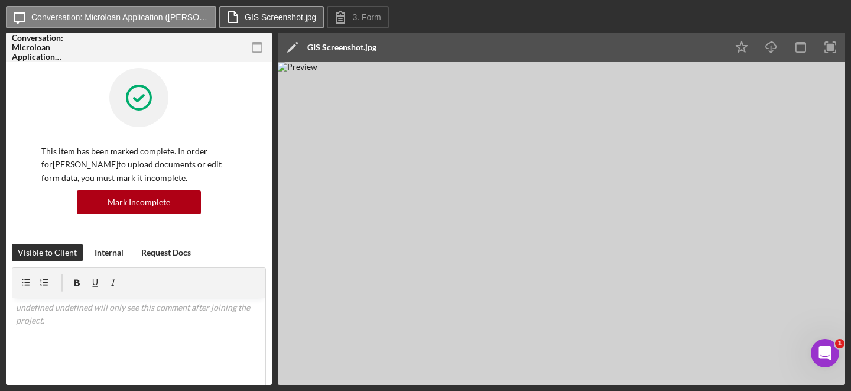
click at [296, 20] on label "GIS Screenshot.jpg" at bounding box center [281, 16] width 72 height 9
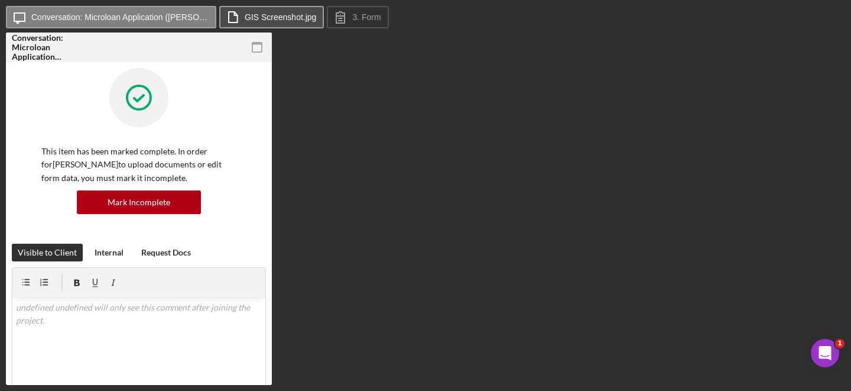
click at [256, 18] on label "GIS Screenshot.jpg" at bounding box center [281, 16] width 72 height 9
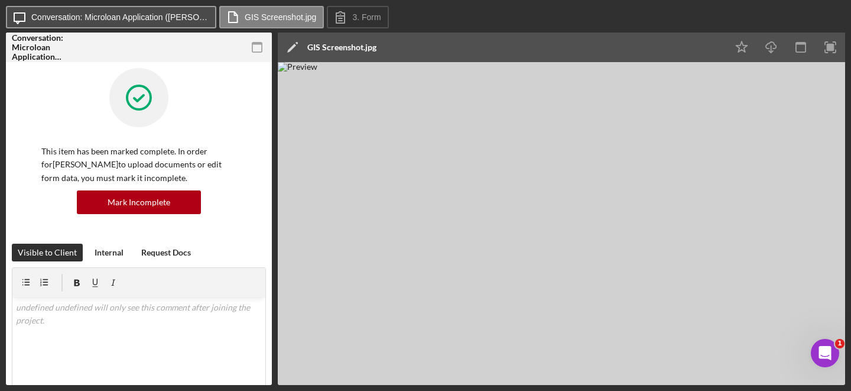
click at [153, 19] on label "Conversation: Microloan Application (Rachel M.)" at bounding box center [119, 16] width 177 height 9
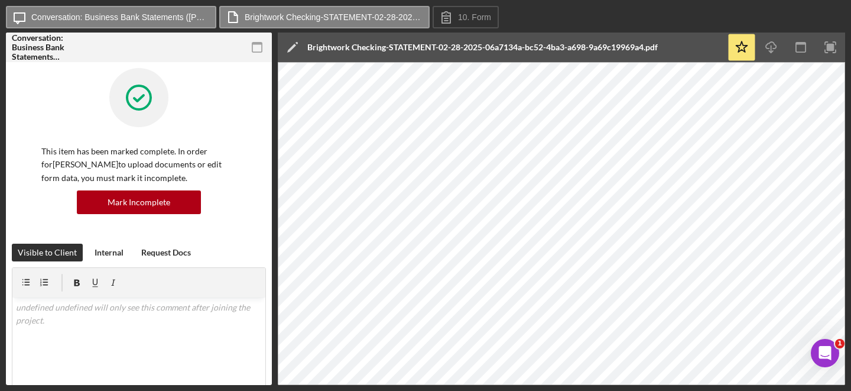
scroll to position [916, 0]
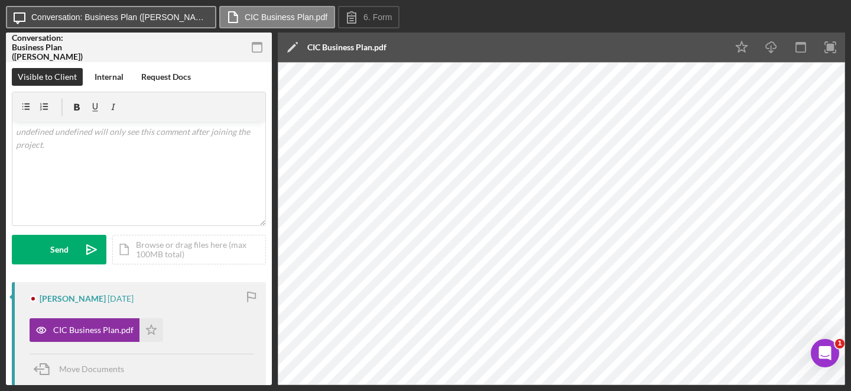
click at [136, 21] on label "Conversation: Business Plan ([PERSON_NAME])" at bounding box center [119, 16] width 177 height 9
